Goal: Find contact information: Find contact information

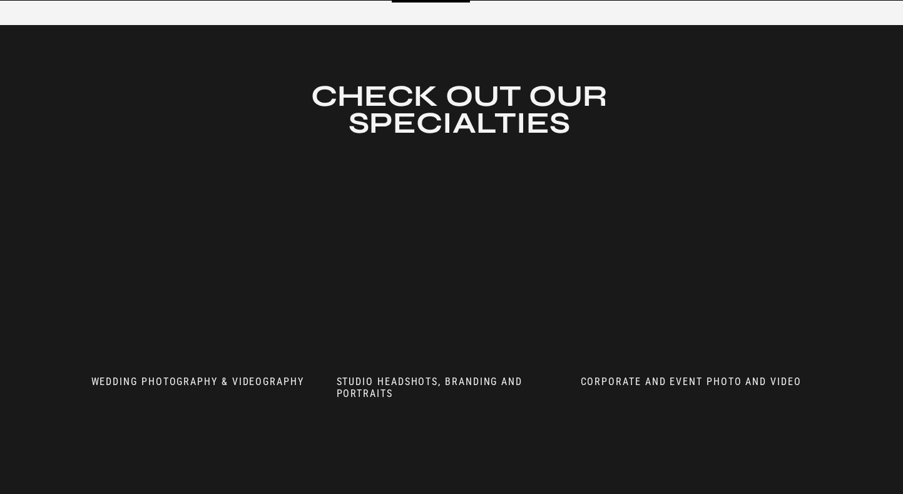
scroll to position [652, 0]
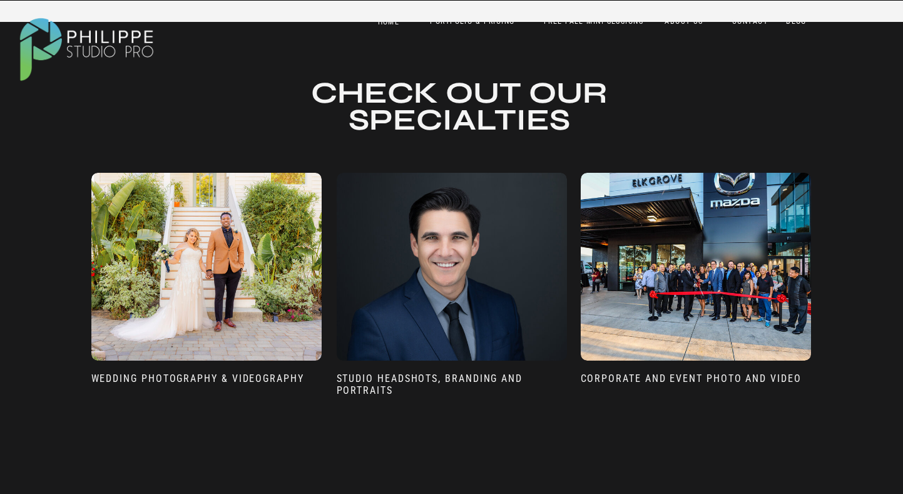
click at [458, 323] on div at bounding box center [452, 267] width 230 height 188
click at [451, 379] on h3 "sTUDIO HEADSHOTS, BRANDING AND pORTRAITS" at bounding box center [452, 391] width 230 height 39
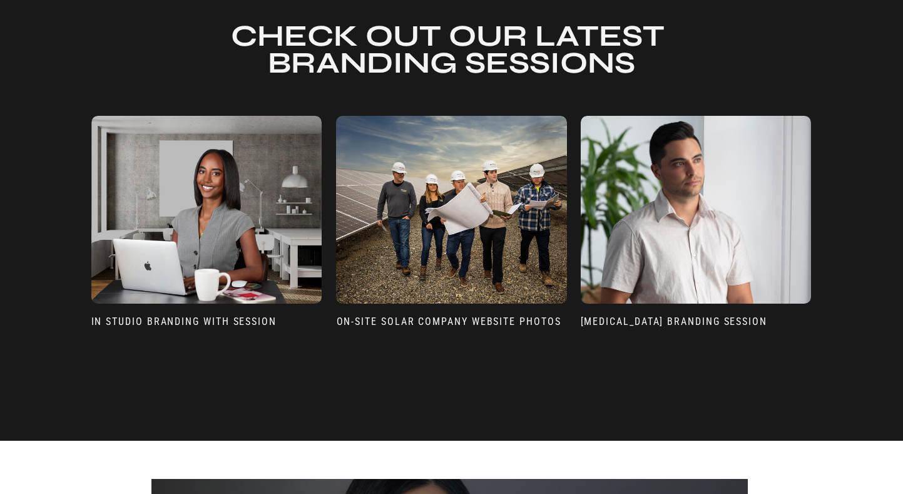
scroll to position [2767, 0]
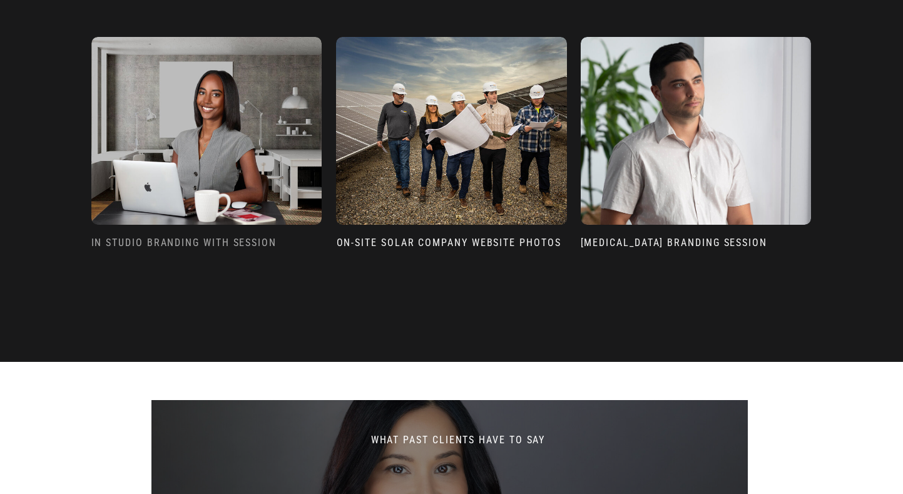
click at [254, 242] on h3 "In Studio Branding with Session" at bounding box center [206, 254] width 230 height 34
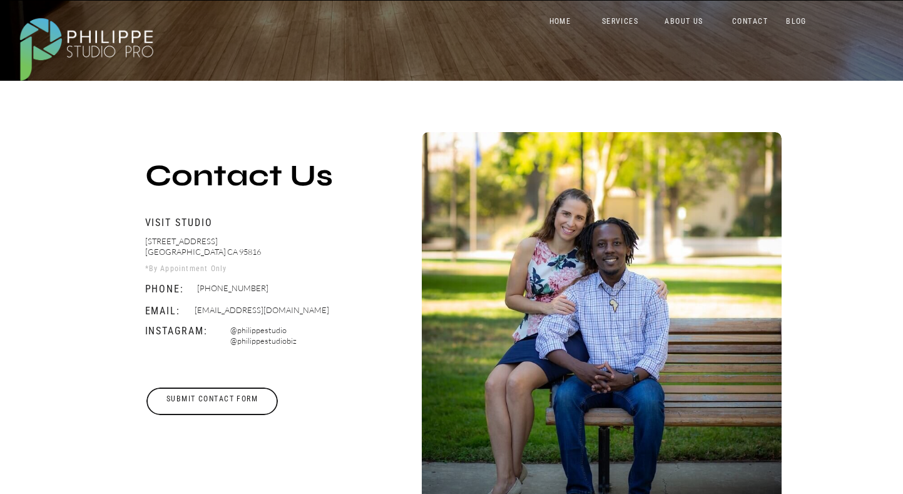
scroll to position [380, 0]
